Goal: Transaction & Acquisition: Purchase product/service

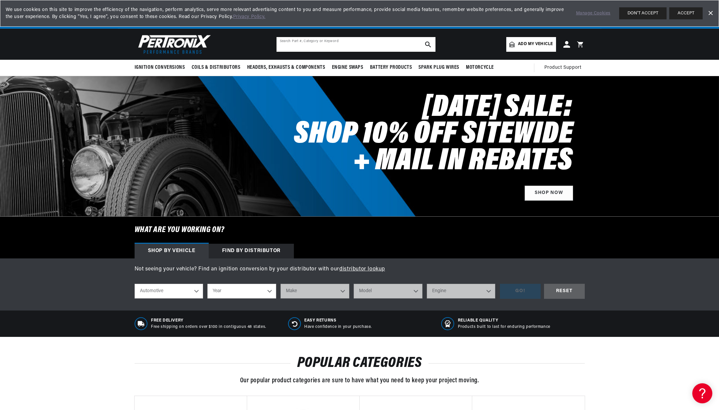
scroll to position [0, 374]
click at [283, 52] on input "text" at bounding box center [356, 44] width 159 height 15
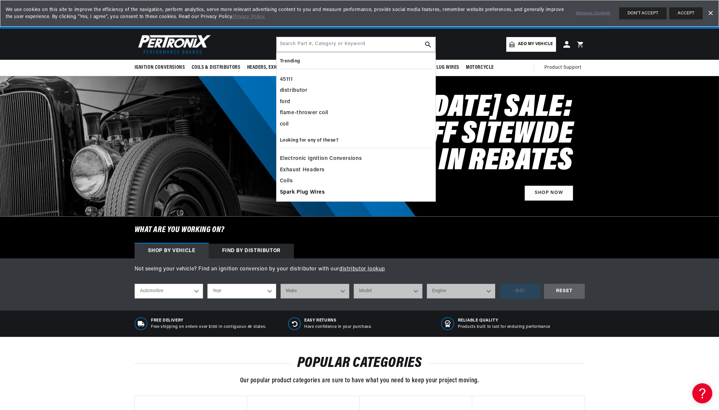
click at [280, 197] on span "Spark Plug Wires" at bounding box center [302, 192] width 45 height 9
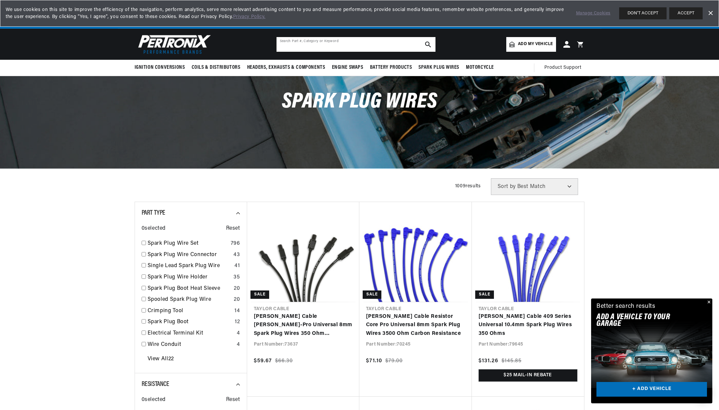
click at [277, 52] on input "text" at bounding box center [356, 44] width 159 height 15
type input "mg midget, sprite 1275 spark plug wires"
